Goal: Complete application form

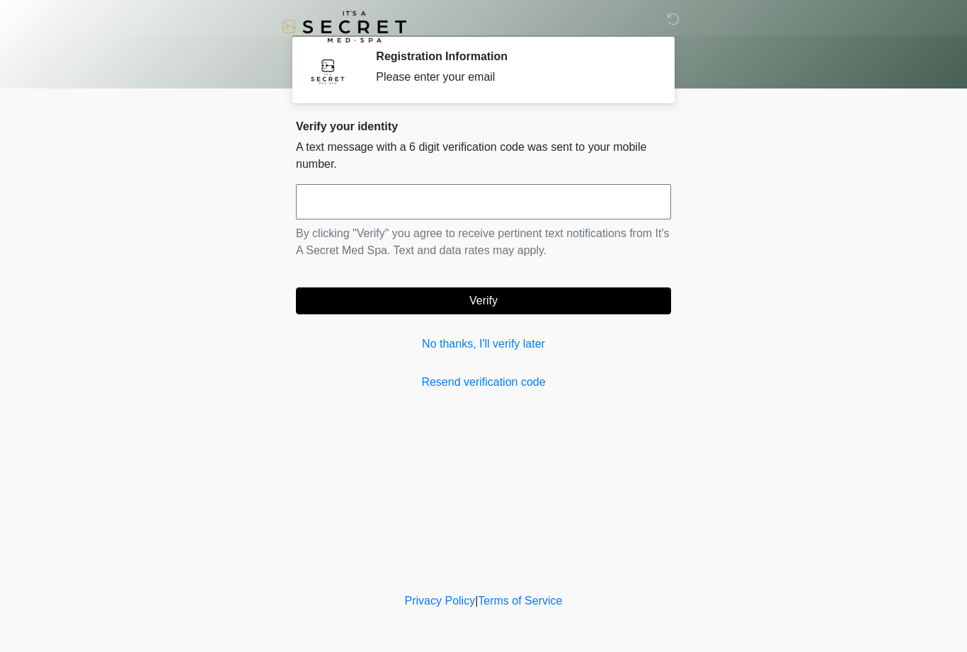
click at [587, 201] on input "text" at bounding box center [483, 201] width 375 height 35
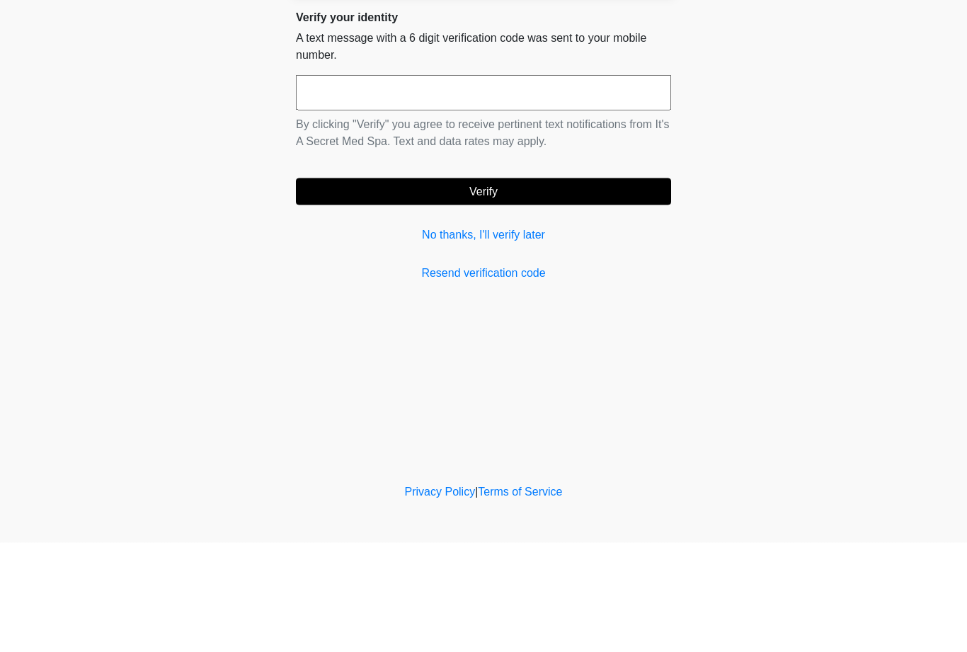
click at [493, 253] on div "Verify your identity A text message with a 6 digit verification code was sent t…" at bounding box center [483, 255] width 375 height 271
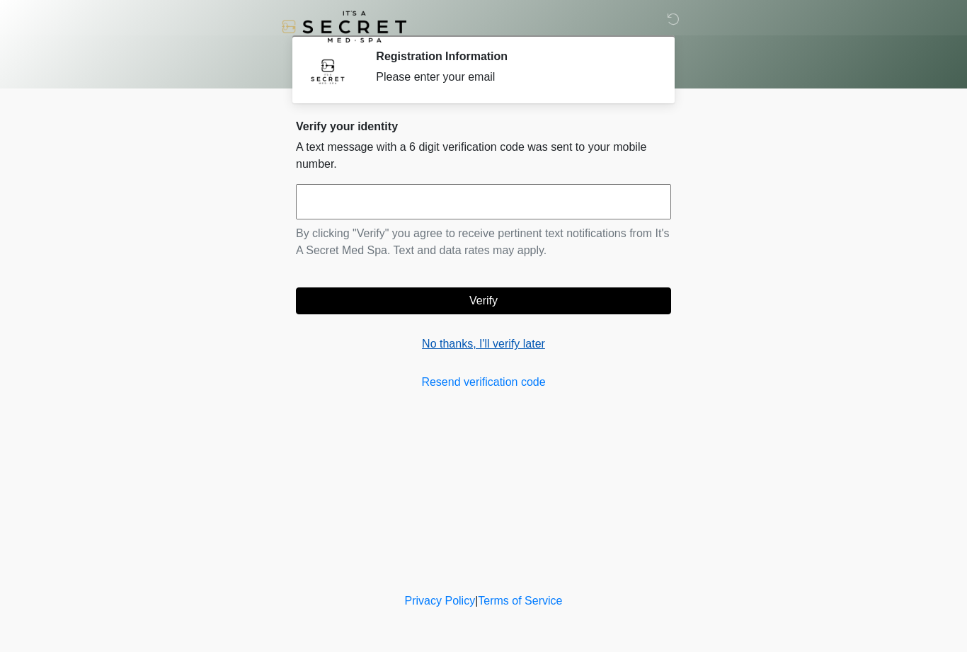
click at [534, 343] on link "No thanks, I'll verify later" at bounding box center [483, 344] width 375 height 17
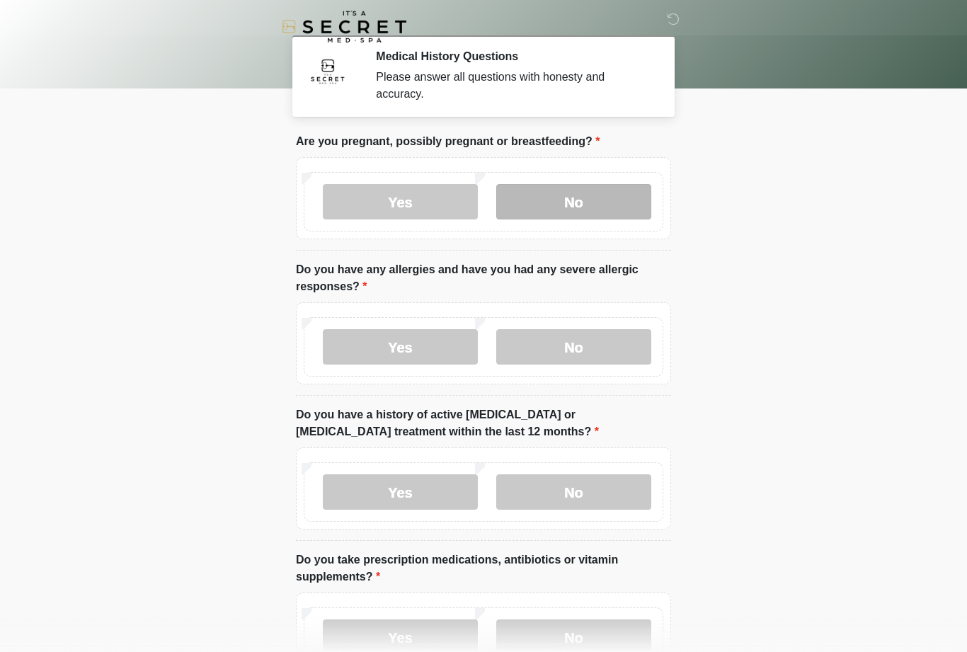
click at [555, 214] on label "No" at bounding box center [573, 201] width 155 height 35
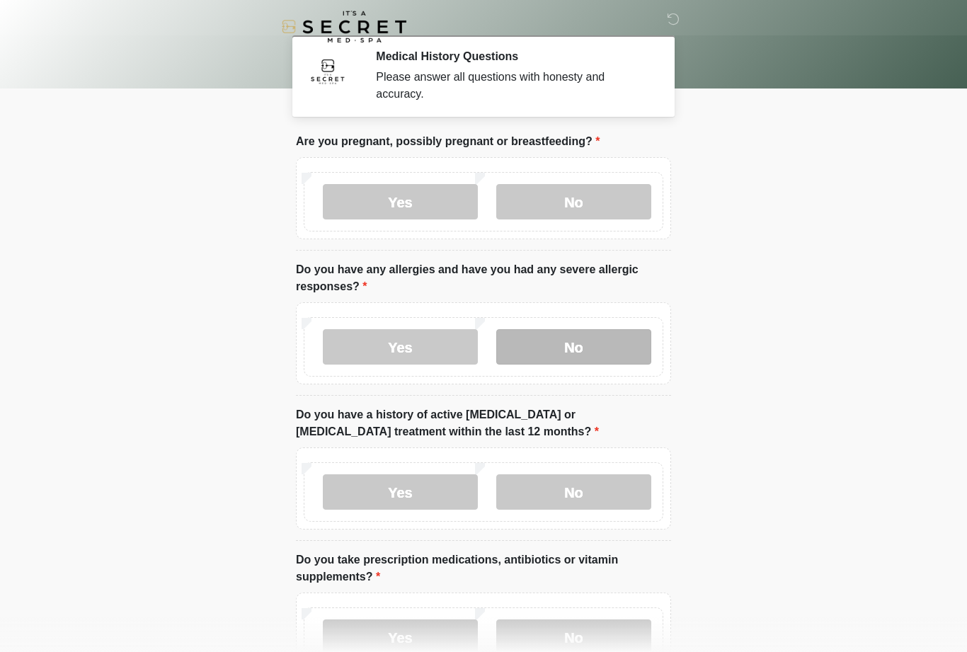
click at [605, 343] on label "No" at bounding box center [573, 346] width 155 height 35
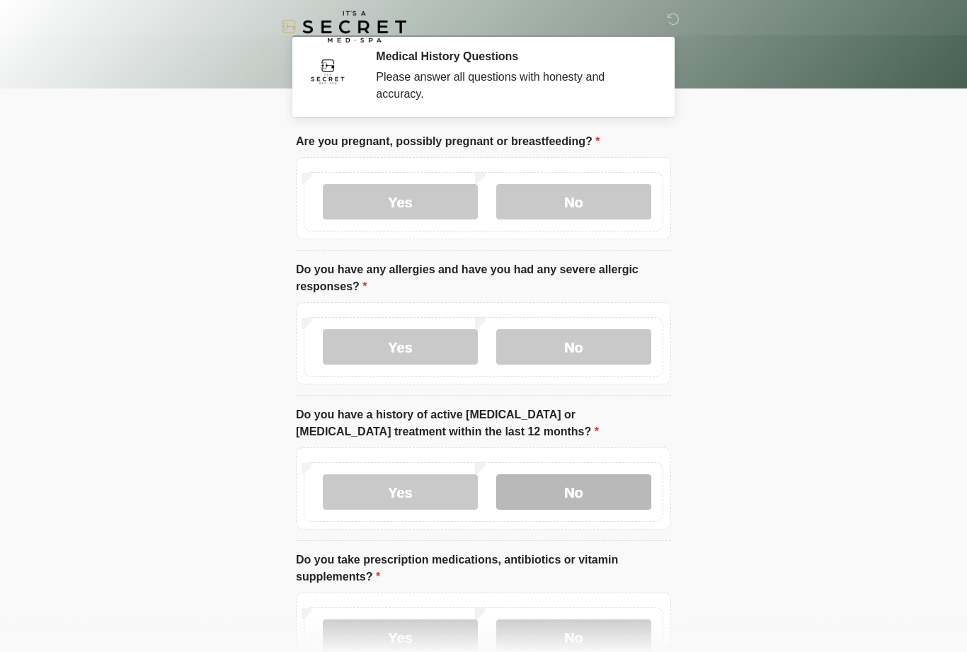
click at [610, 488] on label "No" at bounding box center [573, 491] width 155 height 35
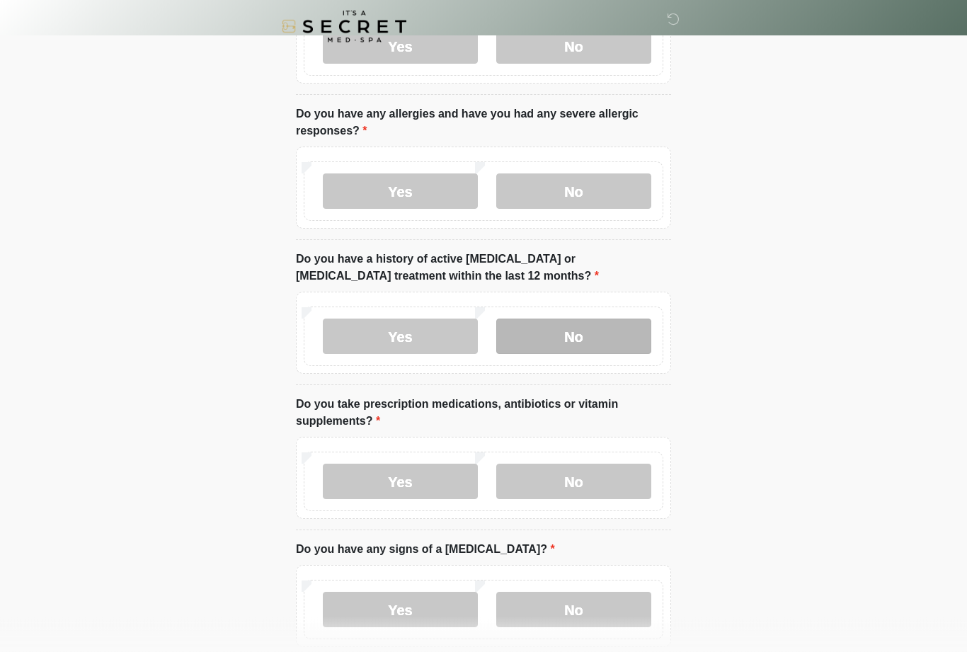
scroll to position [156, 0]
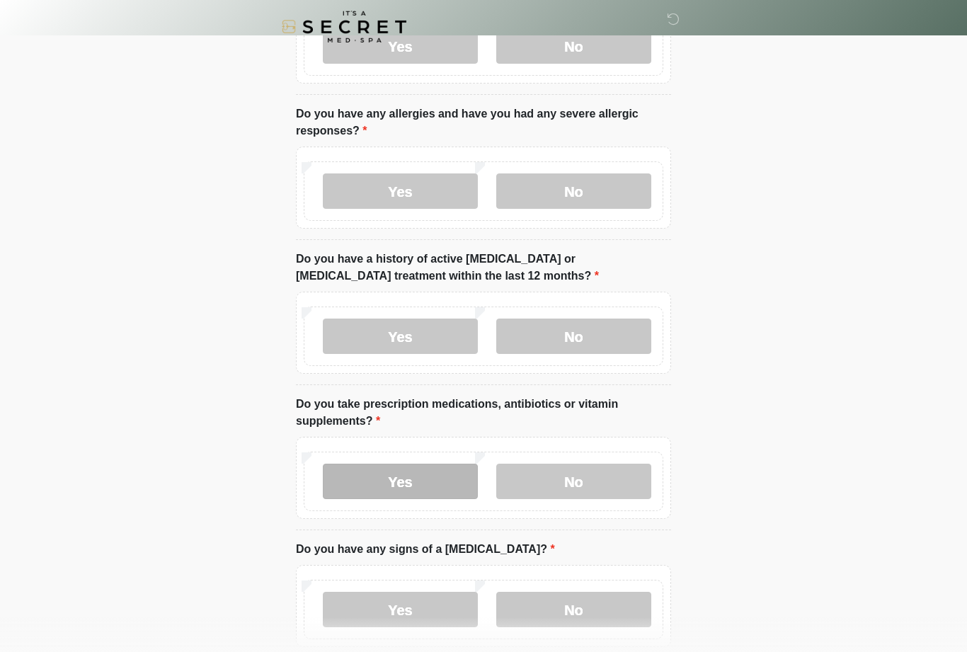
click at [453, 474] on label "Yes" at bounding box center [400, 481] width 155 height 35
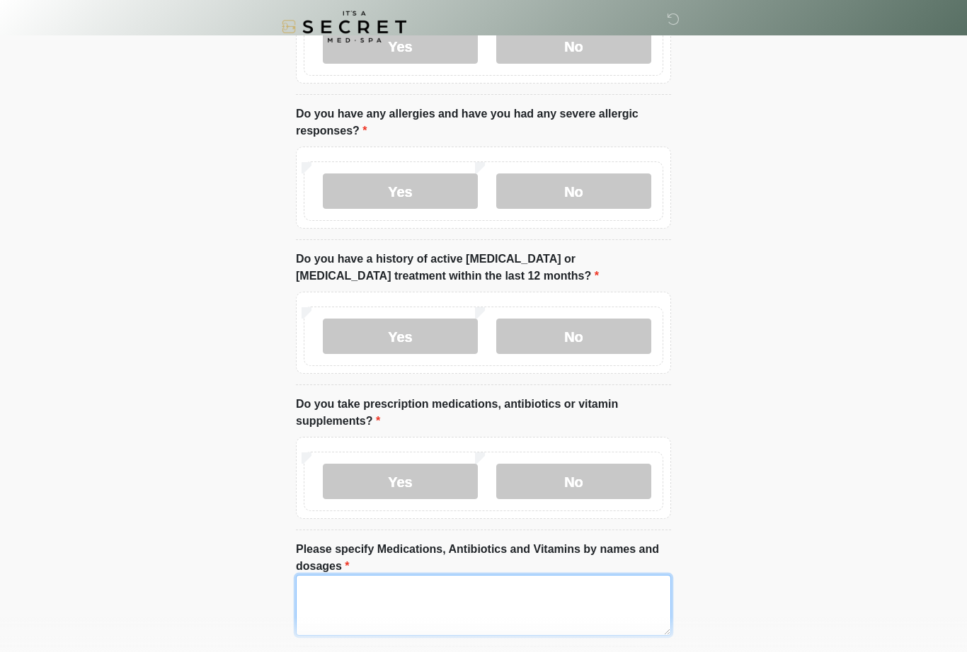
click at [508, 598] on textarea "Please specify Medications, Antibiotics and Vitamins by names and dosages" at bounding box center [483, 605] width 375 height 61
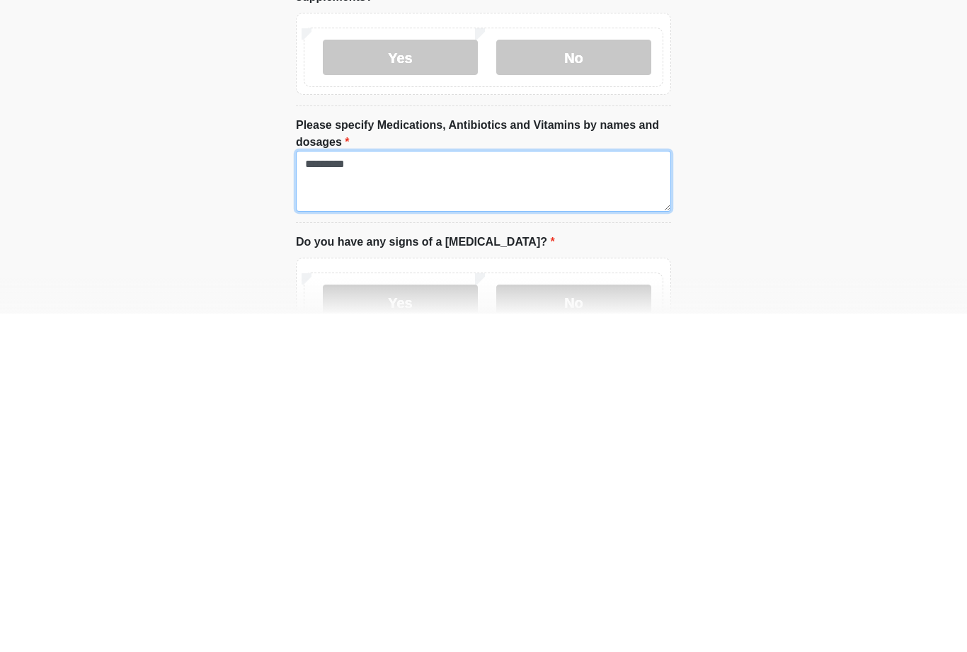
type textarea "*********"
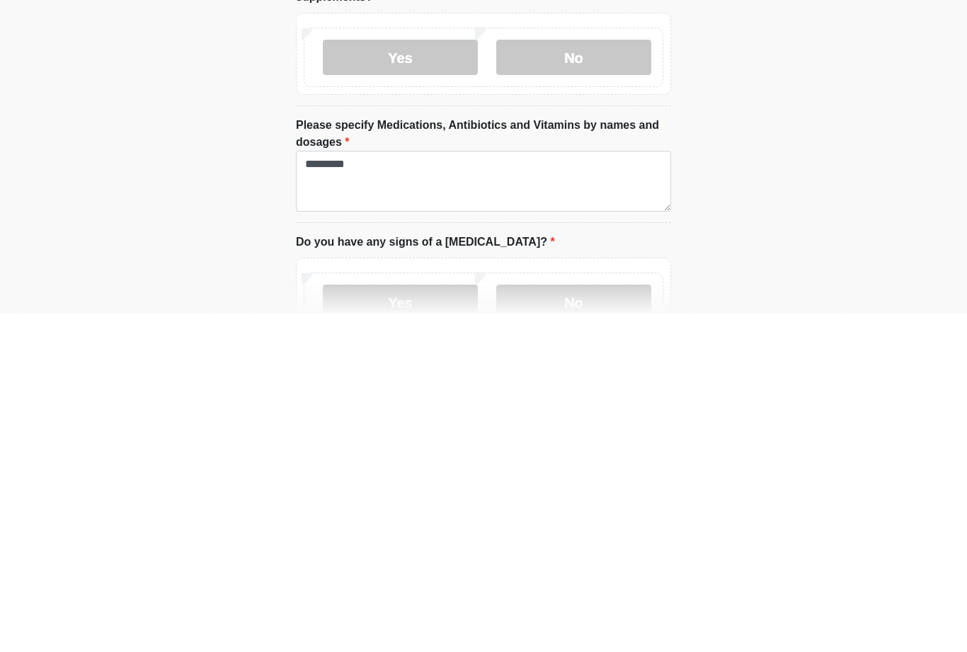
click at [786, 222] on html "‎ ‎ Medical History Questions Please answer all questions with honesty and accu…" at bounding box center [483, 85] width 967 height 652
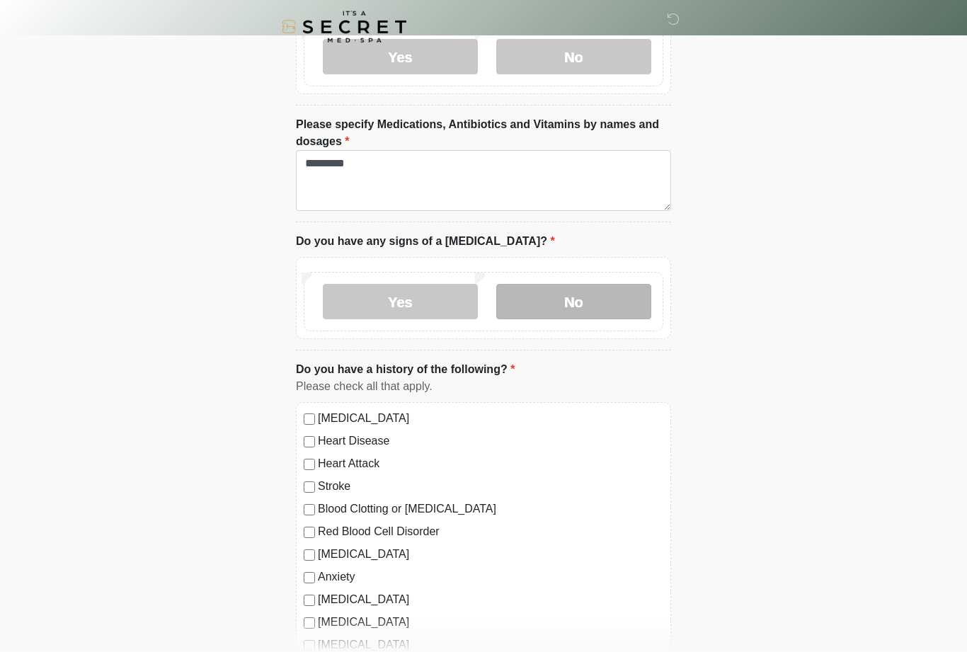
click at [616, 291] on label "No" at bounding box center [573, 301] width 155 height 35
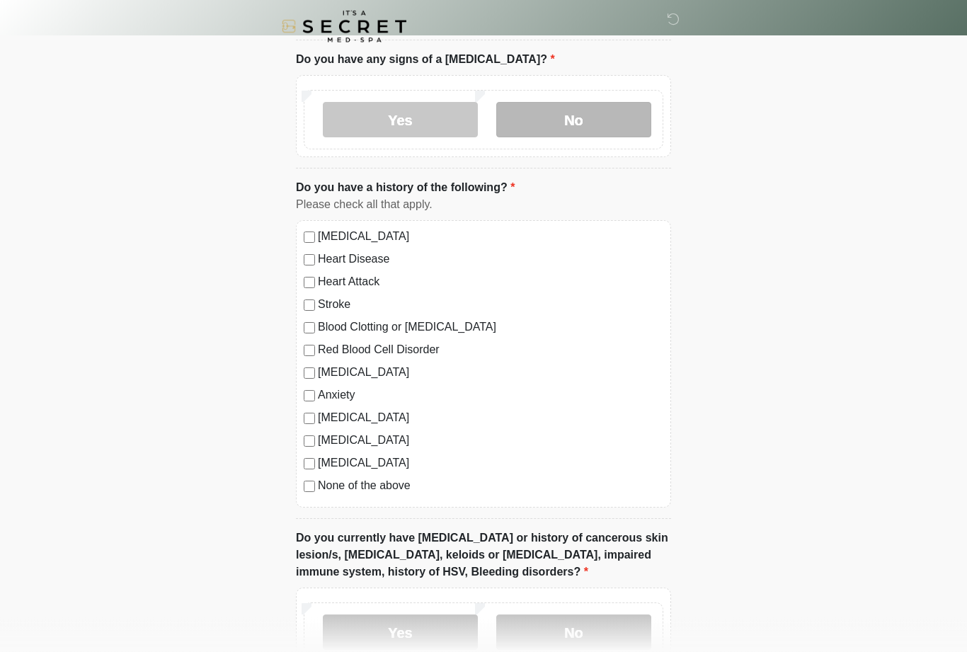
scroll to position [762, 0]
click at [399, 482] on label "None of the above" at bounding box center [490, 485] width 345 height 17
click at [635, 629] on label "No" at bounding box center [573, 631] width 155 height 35
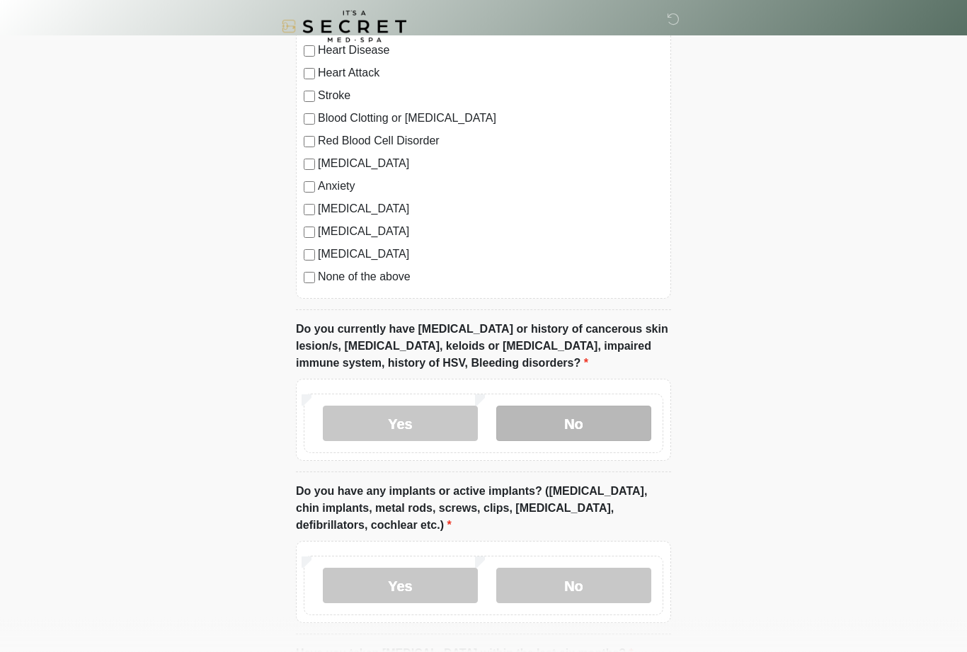
scroll to position [970, 0]
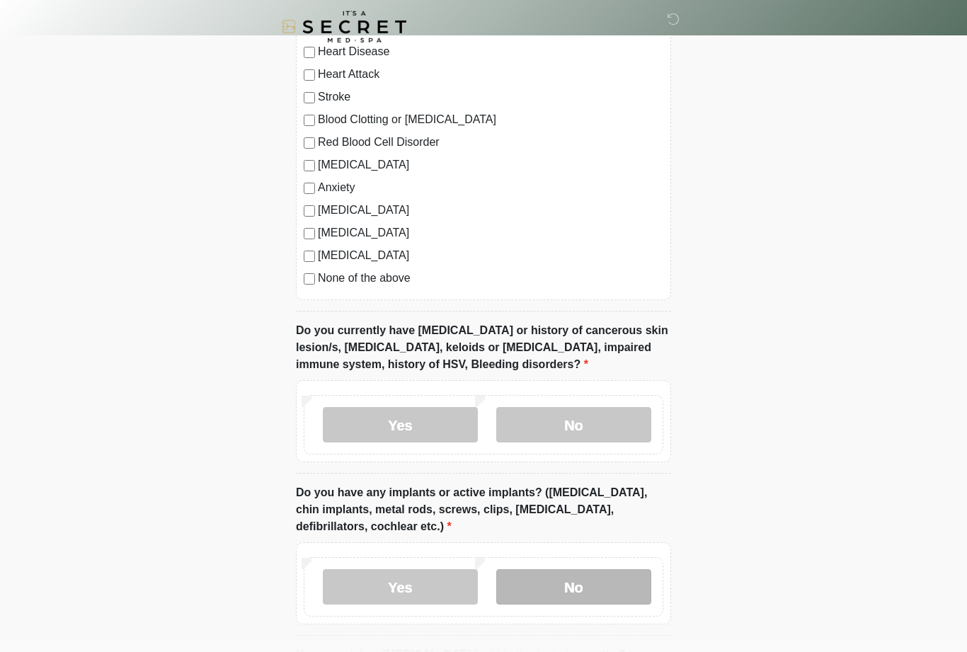
click at [631, 590] on label "No" at bounding box center [573, 586] width 155 height 35
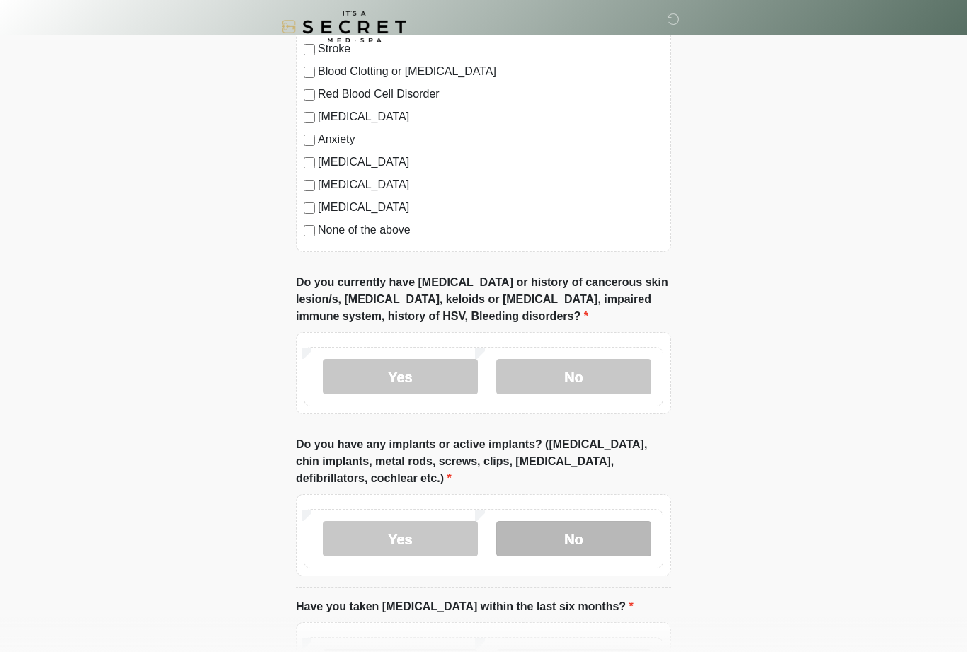
scroll to position [1147, 0]
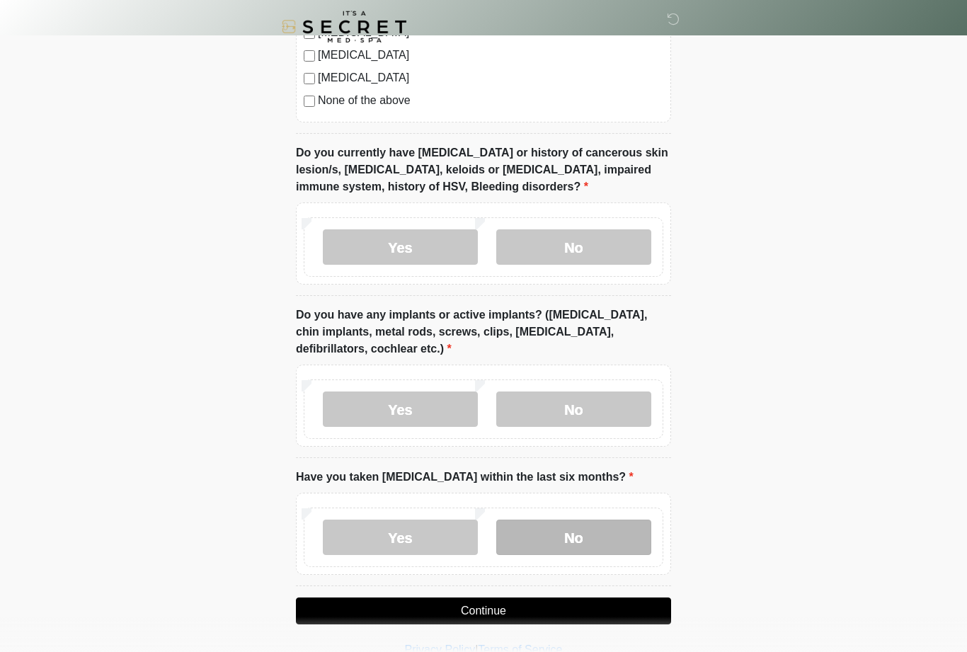
click at [648, 534] on label "No" at bounding box center [573, 537] width 155 height 35
click at [636, 617] on button "Continue" at bounding box center [483, 610] width 375 height 27
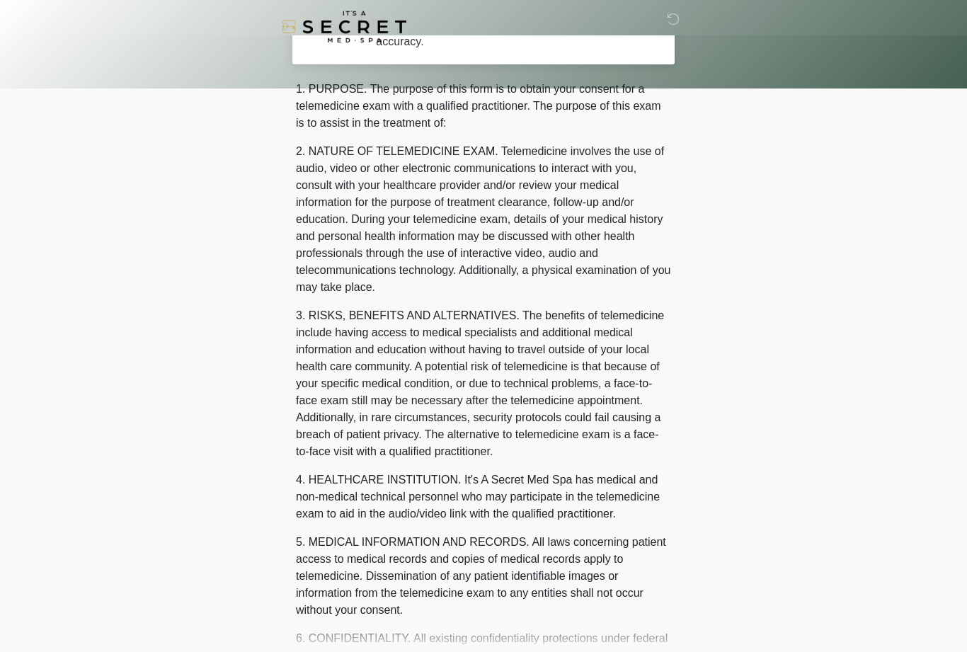
scroll to position [0, 0]
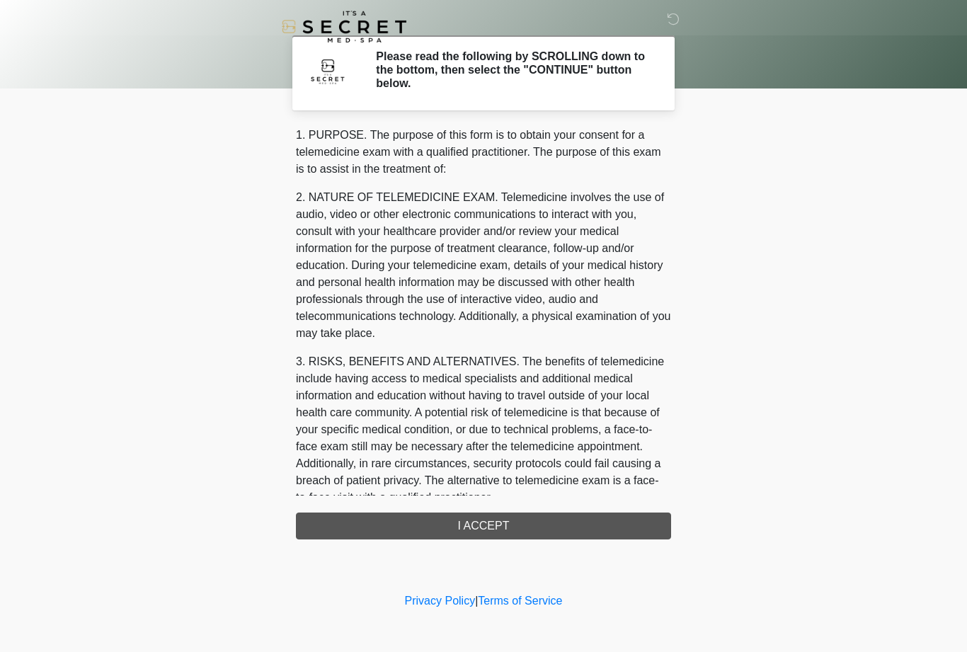
click at [639, 526] on div "1. PURPOSE. The purpose of this form is to obtain your consent for a telemedici…" at bounding box center [483, 333] width 375 height 413
click at [624, 523] on div "1. PURPOSE. The purpose of this form is to obtain your consent for a telemedici…" at bounding box center [483, 333] width 375 height 413
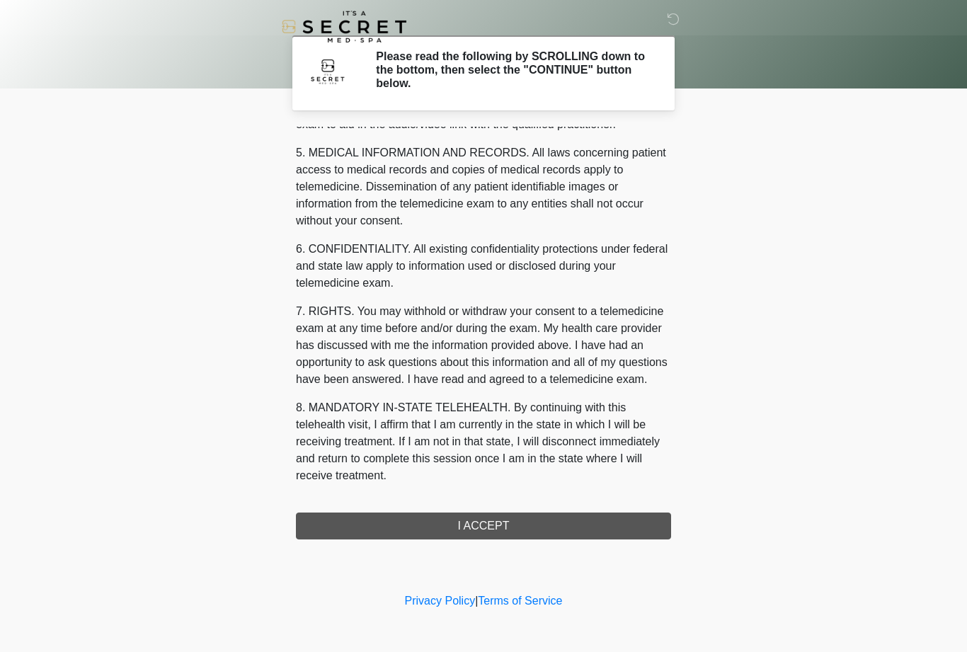
click at [512, 513] on button "I ACCEPT" at bounding box center [483, 525] width 375 height 27
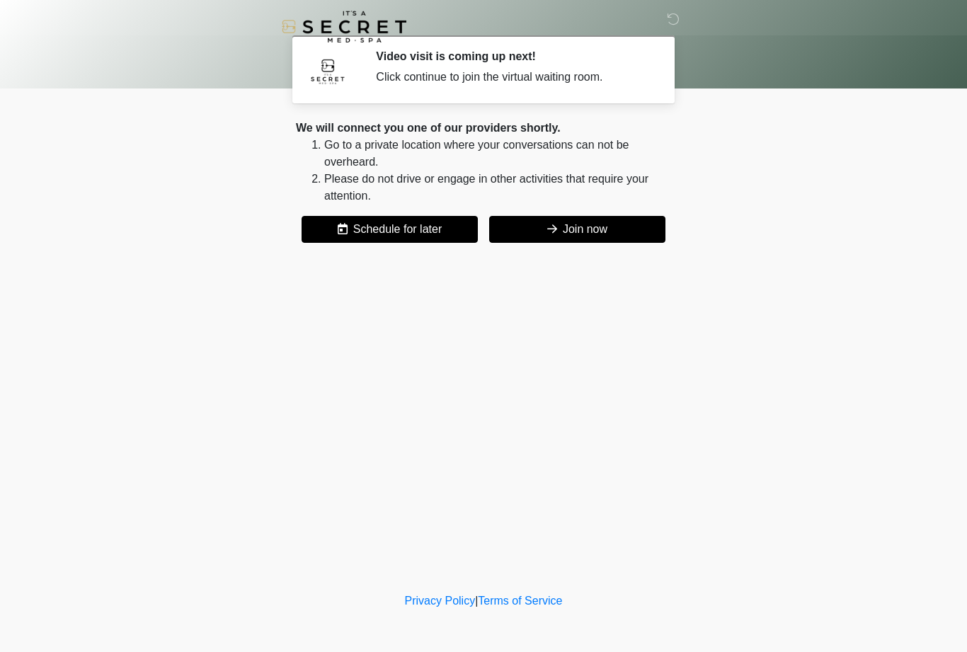
click at [626, 229] on button "Join now" at bounding box center [577, 229] width 176 height 27
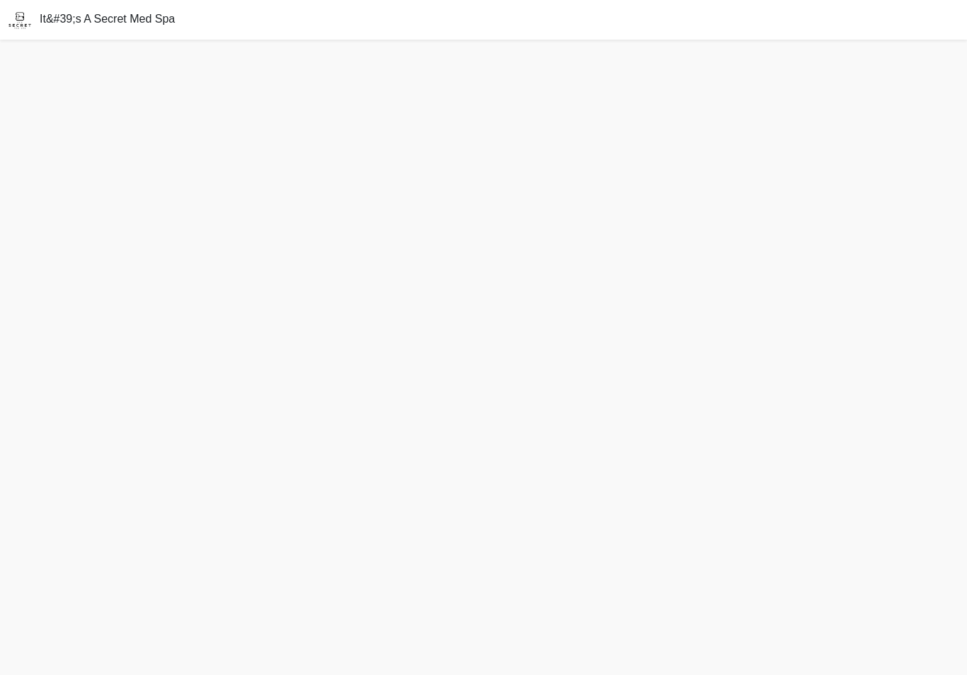
scroll to position [22, 0]
